Goal: Entertainment & Leisure: Consume media (video, audio)

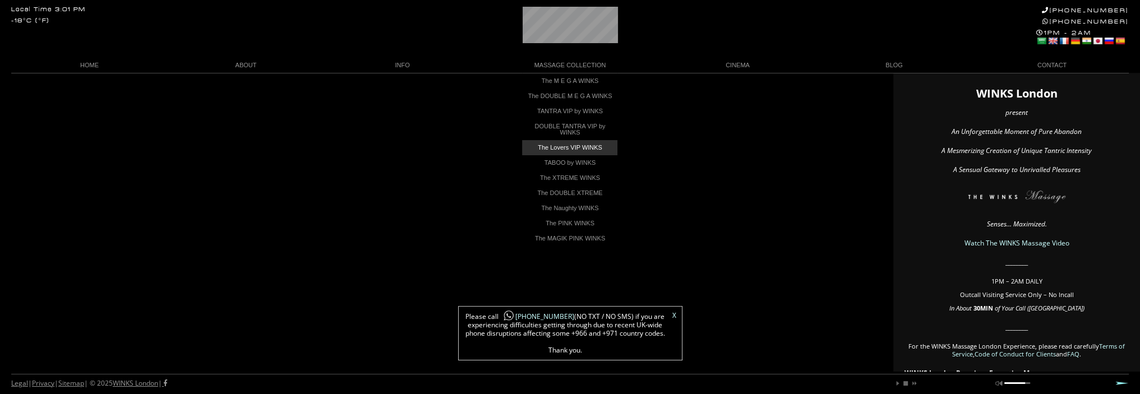
click at [561, 155] on link "The Lovers VIP WINKS" at bounding box center [569, 147] width 95 height 15
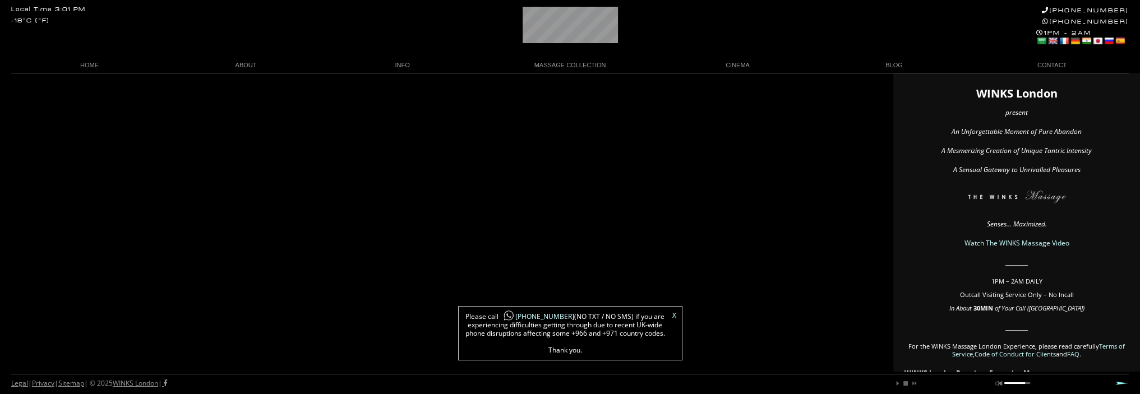
scroll to position [0, 57]
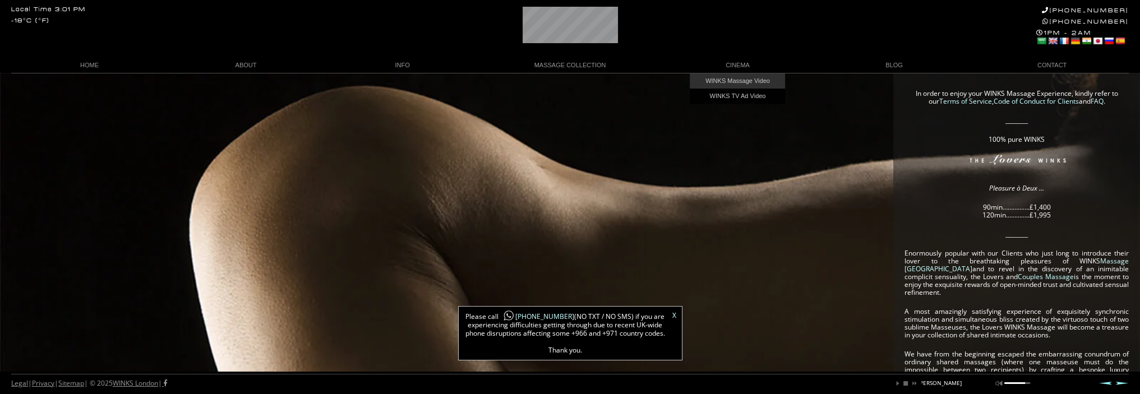
click at [728, 82] on link "WINKS Massage Video" at bounding box center [737, 80] width 95 height 15
